Goal: Navigation & Orientation: Find specific page/section

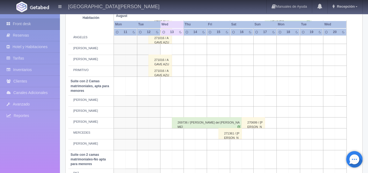
scroll to position [399, 0]
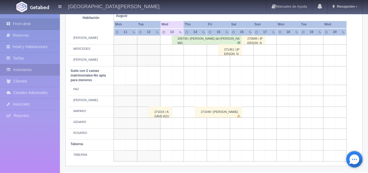
click at [27, 70] on link "Inventarios" at bounding box center [30, 69] width 60 height 11
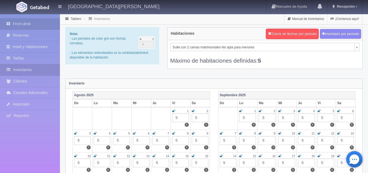
click at [21, 26] on link "Front desk" at bounding box center [30, 23] width 60 height 11
